Goal: Check status

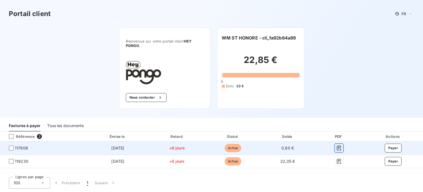
click at [340, 146] on icon "button" at bounding box center [339, 147] width 4 height 5
click at [339, 147] on icon "button" at bounding box center [340, 148] width 6 height 6
drag, startPoint x: 339, startPoint y: 147, endPoint x: 11, endPoint y: 147, distance: 327.5
click at [11, 147] on div at bounding box center [11, 147] width 5 height 5
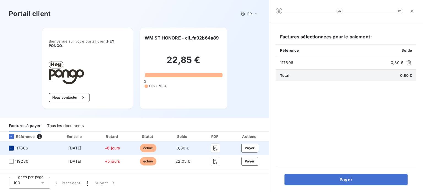
click at [12, 148] on icon at bounding box center [11, 147] width 3 height 3
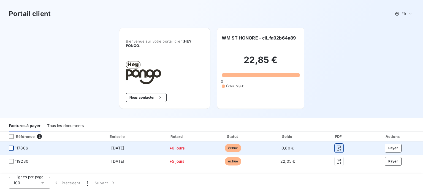
click at [339, 146] on icon "button" at bounding box center [340, 148] width 6 height 6
